Goal: Navigation & Orientation: Find specific page/section

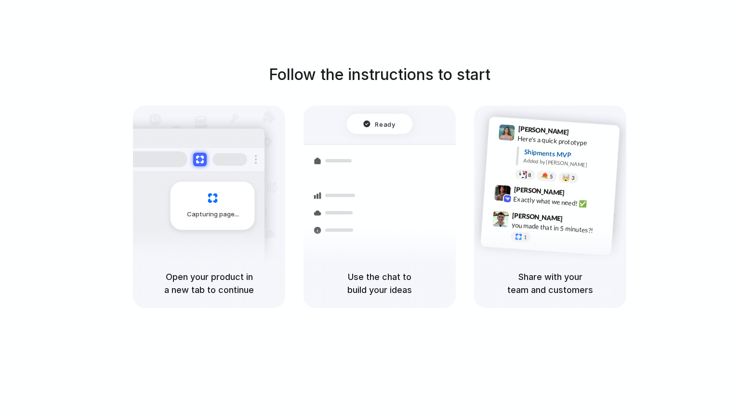
click at [349, 164] on div at bounding box center [336, 160] width 56 height 17
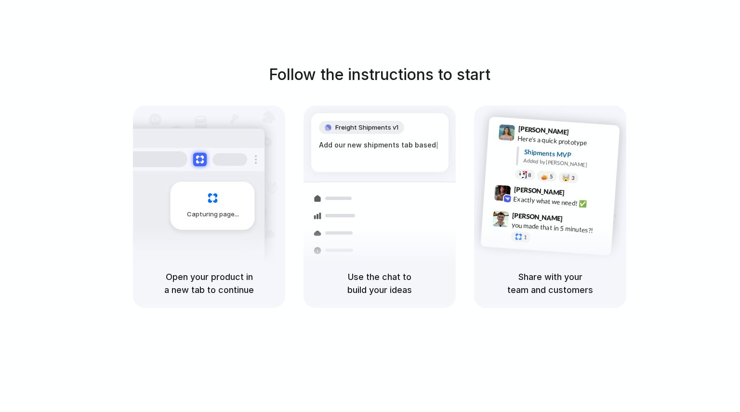
click at [376, 294] on h5 "Use the chat to build your ideas" at bounding box center [379, 283] width 129 height 26
drag, startPoint x: 248, startPoint y: 109, endPoint x: 391, endPoint y: 189, distance: 164.4
click at [391, 189] on div "Capturing page Open your product in a new tab to continue Freight Shipments v1 …" at bounding box center [380, 207] width 494 height 202
